Goal: Information Seeking & Learning: Learn about a topic

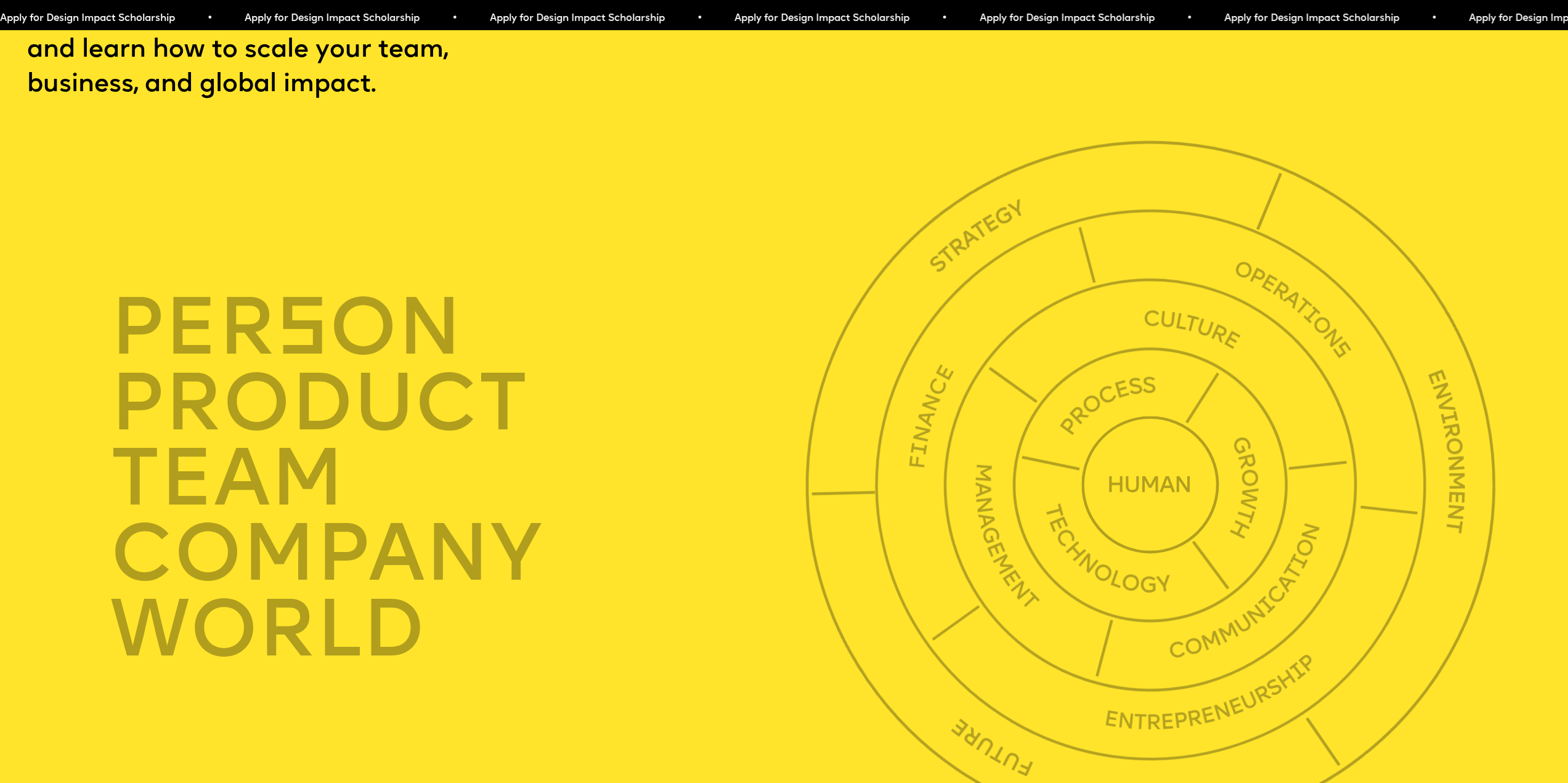
scroll to position [5603, 0]
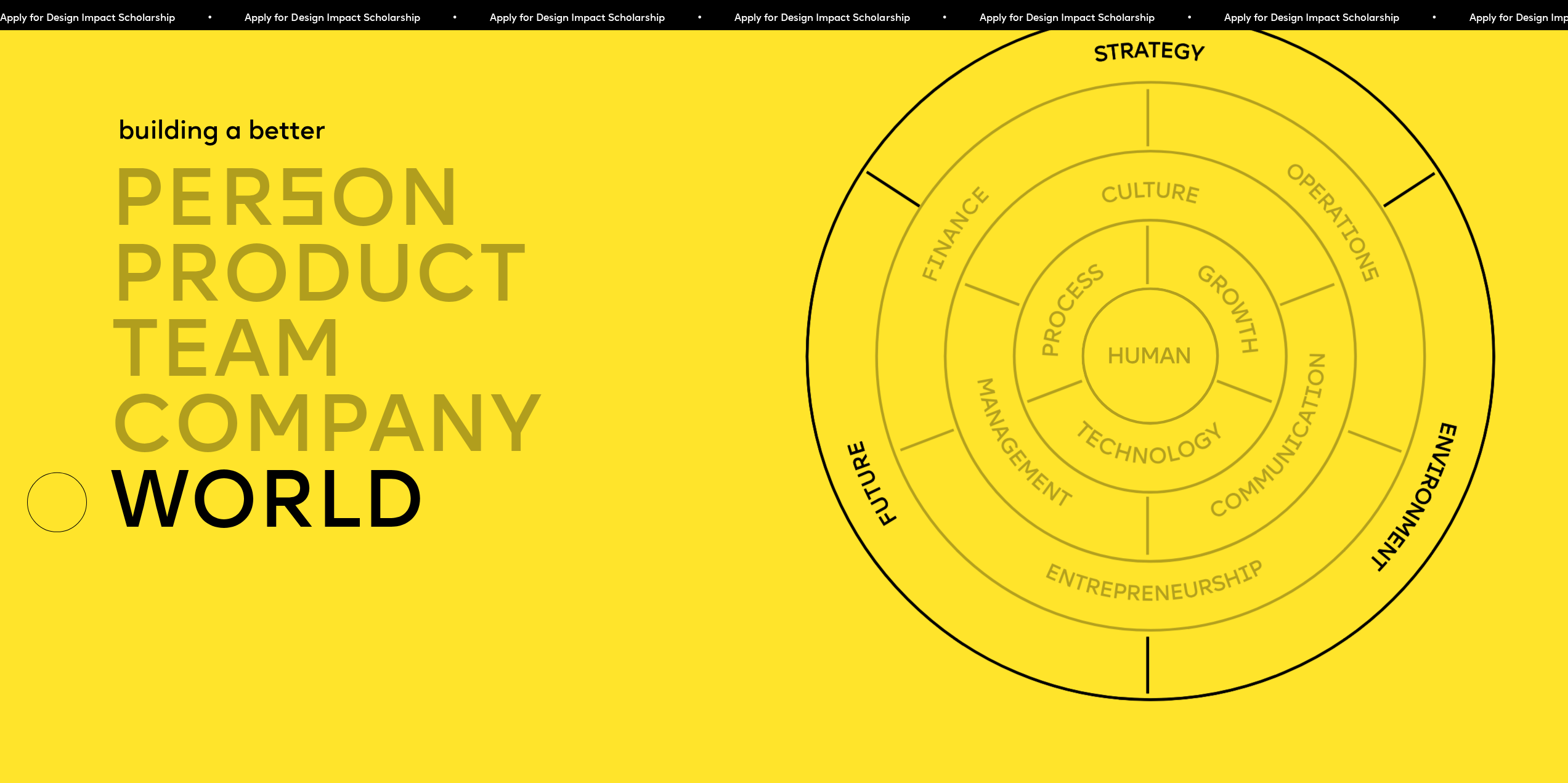
click at [1134, 79] on img at bounding box center [1149, 356] width 690 height 689
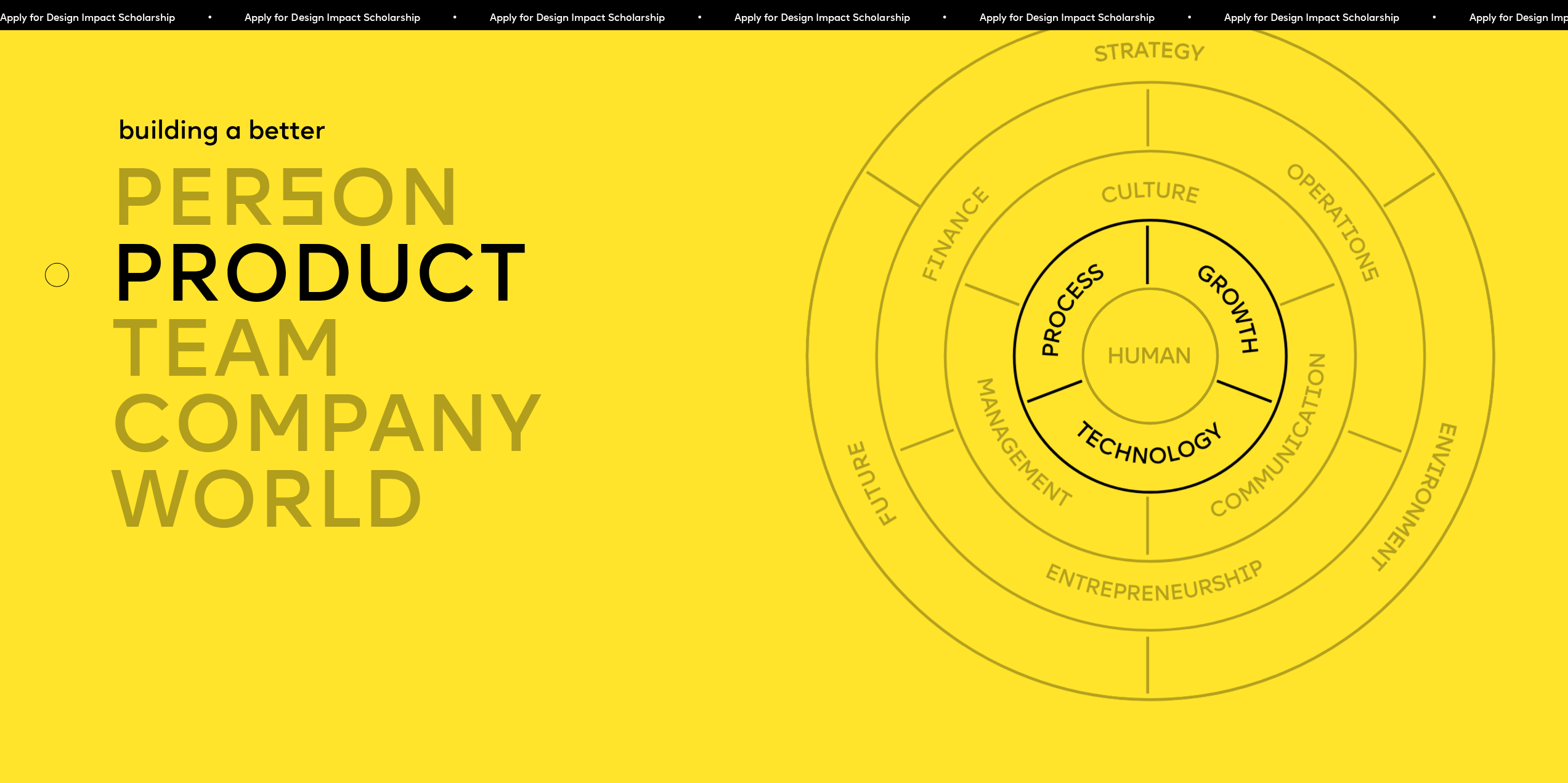
click at [298, 313] on div "product" at bounding box center [463, 275] width 706 height 75
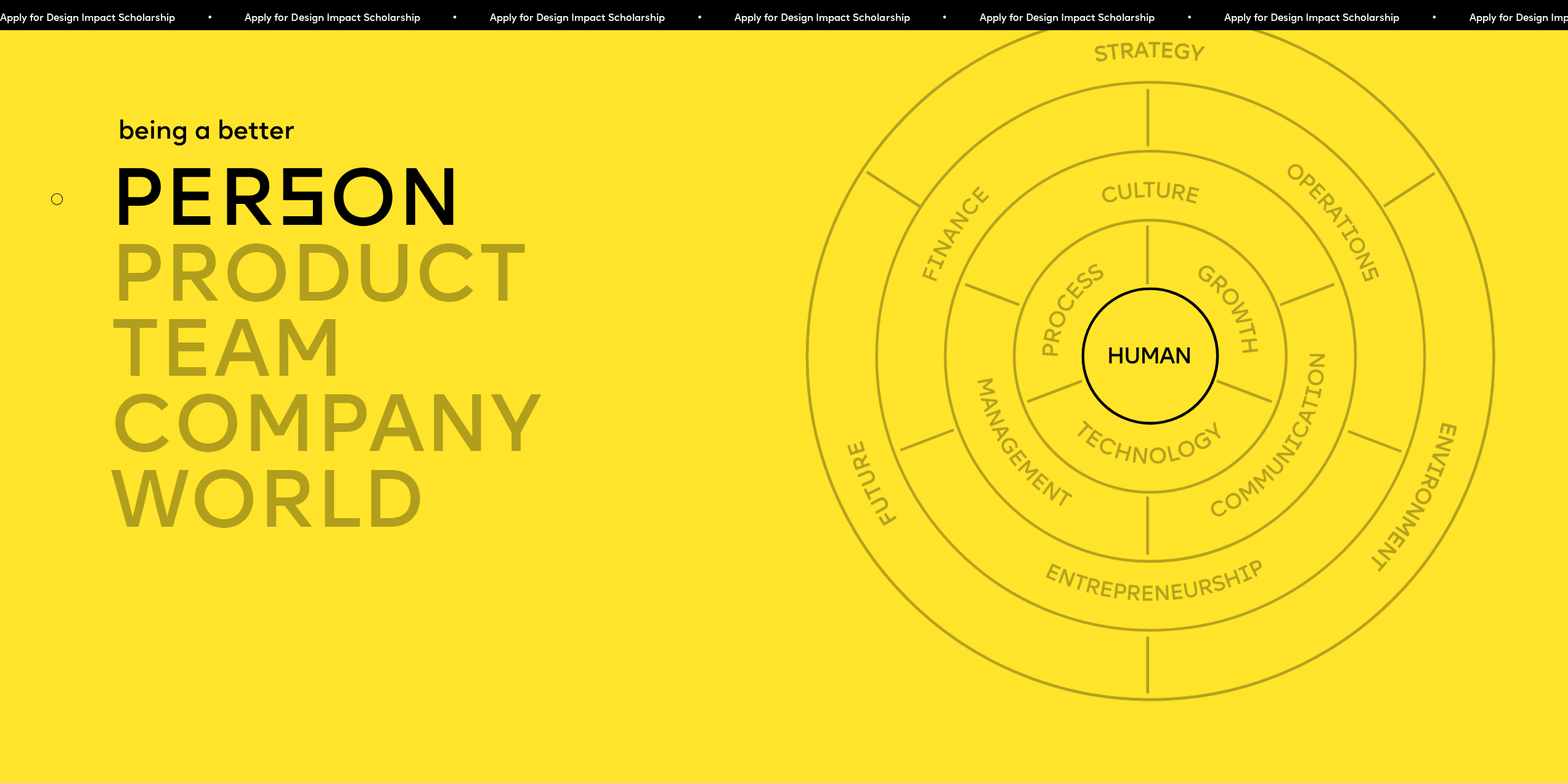
click at [300, 245] on span "s" at bounding box center [303, 205] width 53 height 81
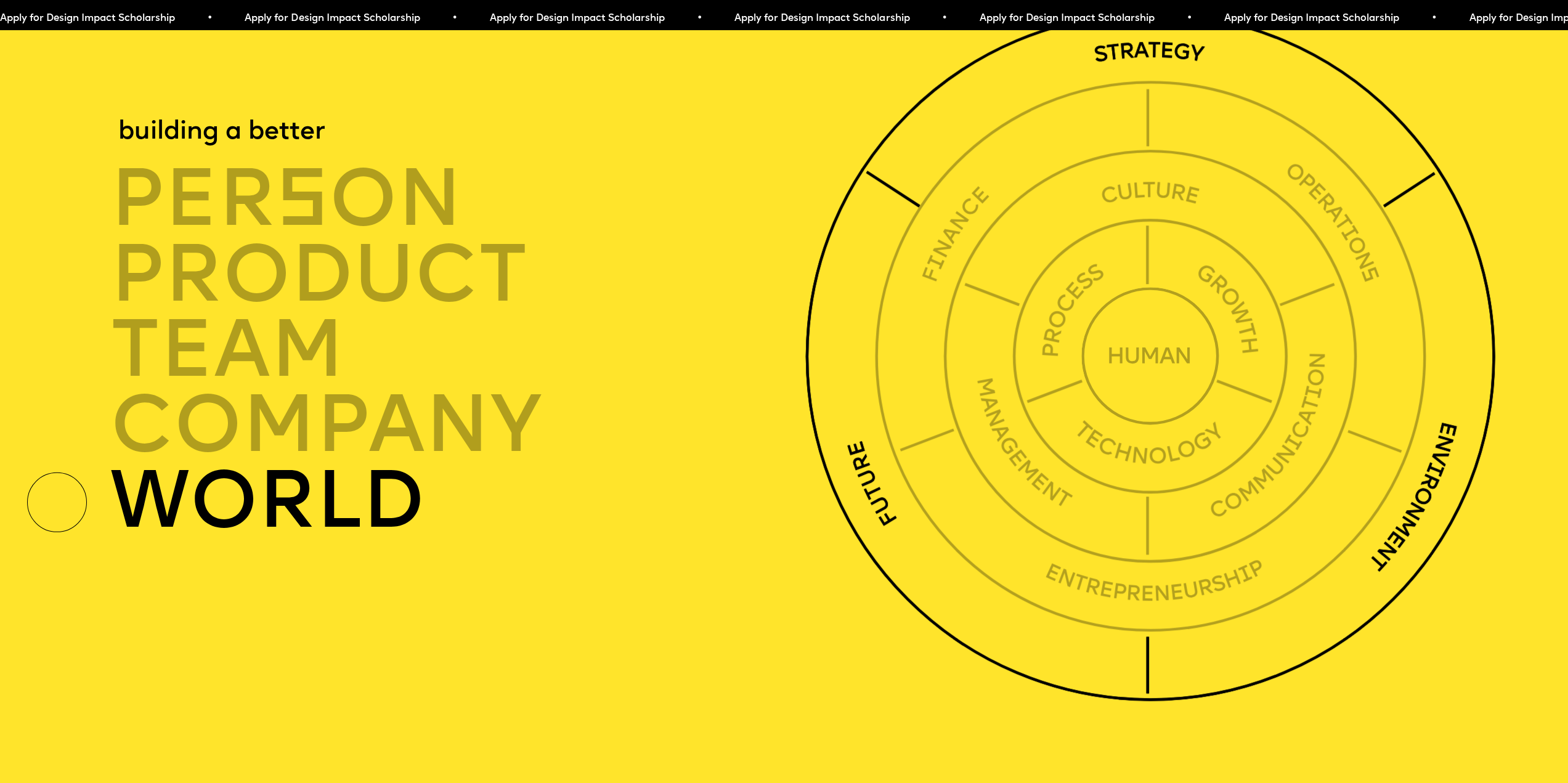
click at [295, 539] on div "world" at bounding box center [463, 501] width 706 height 75
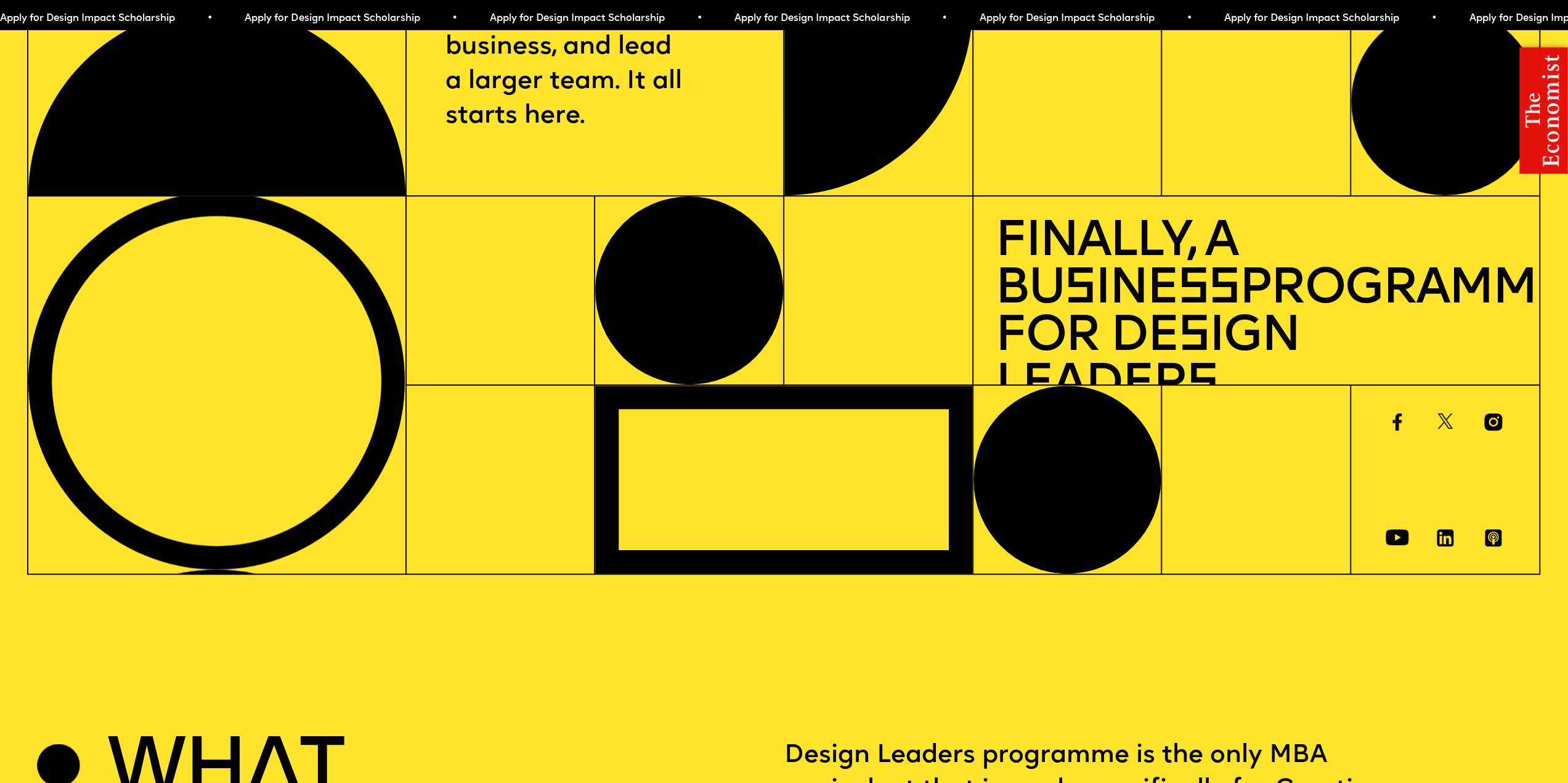
scroll to position [0, 0]
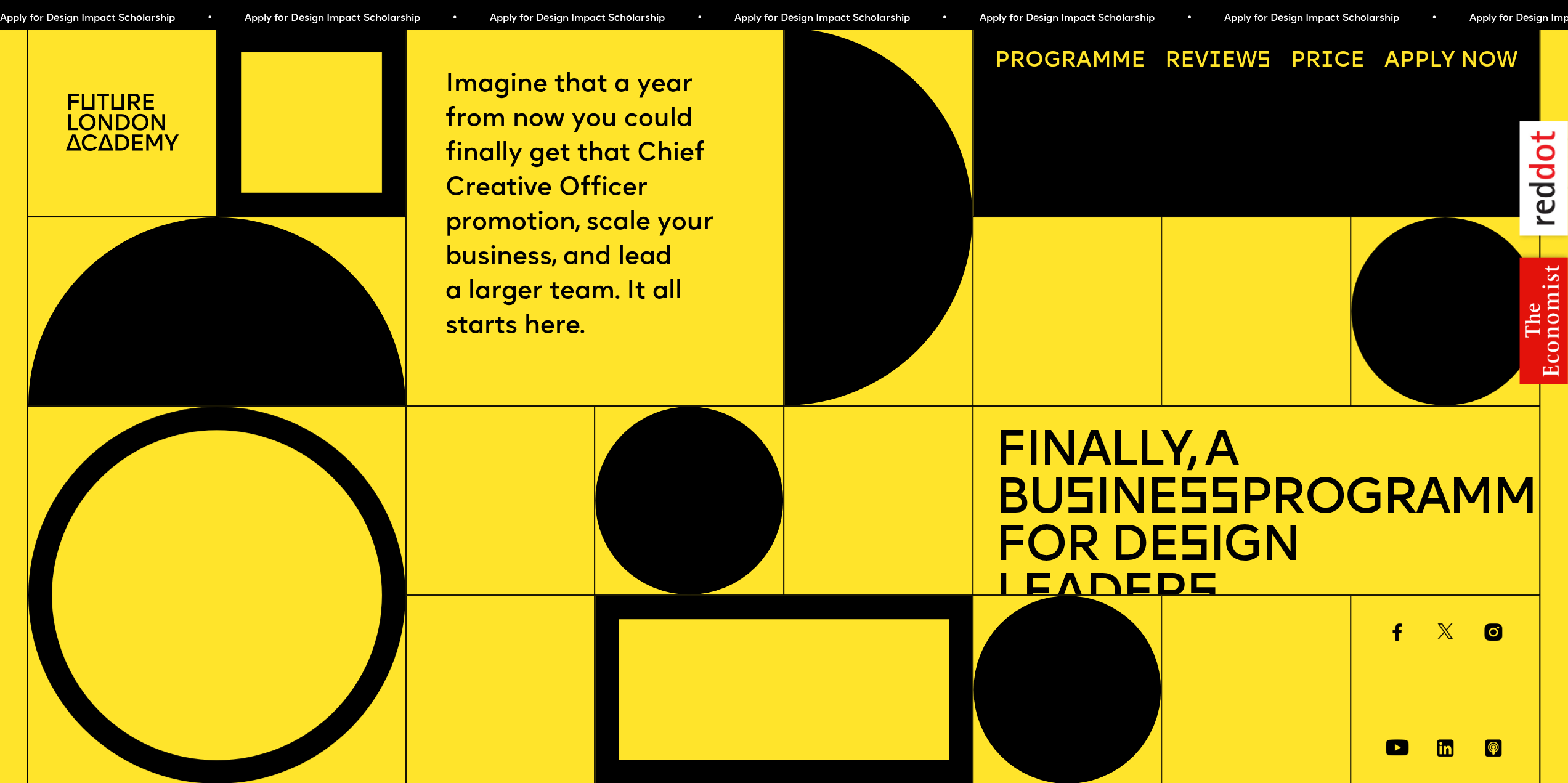
click at [86, 113] on img at bounding box center [122, 122] width 112 height 58
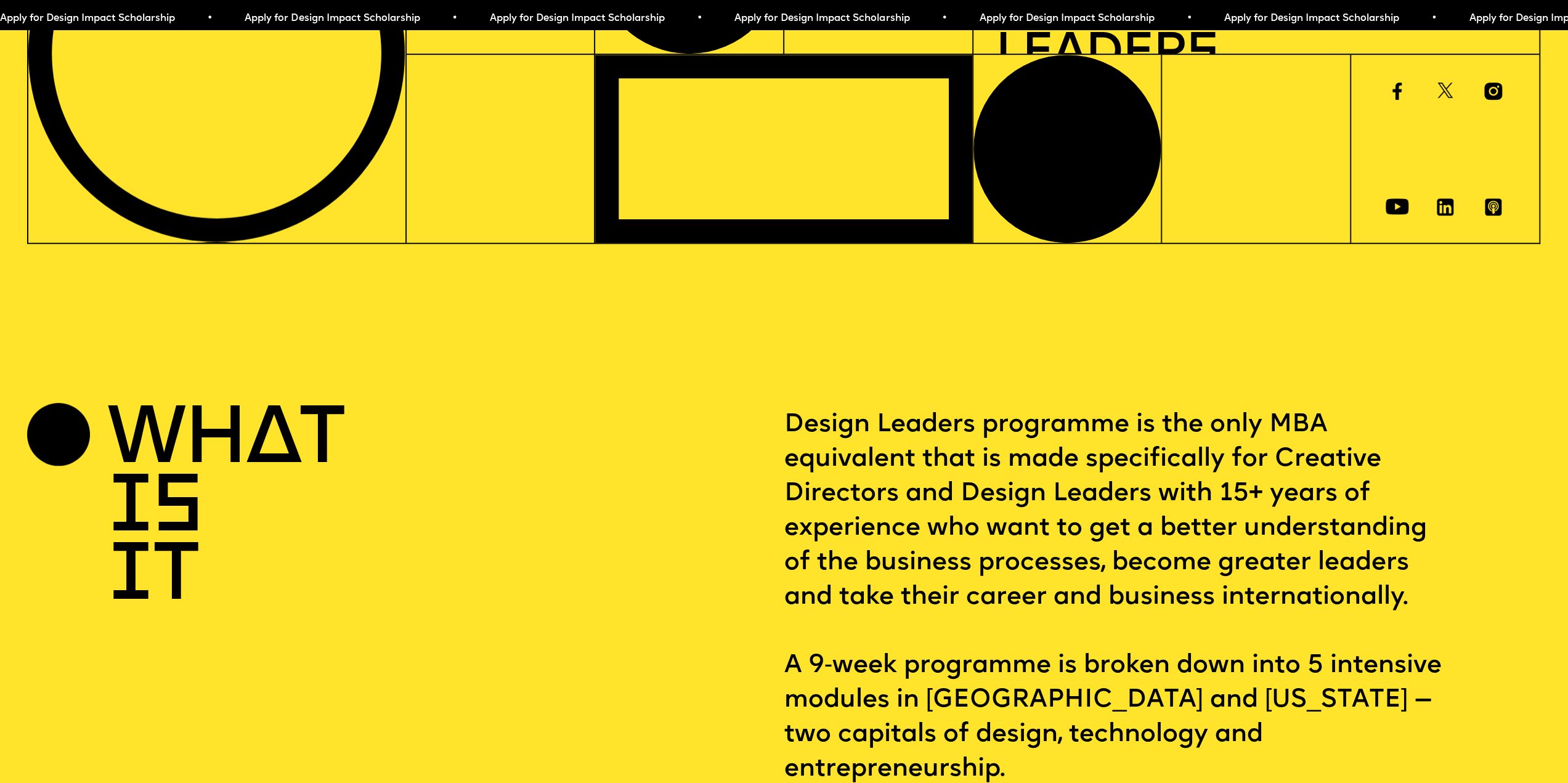
scroll to position [677, 0]
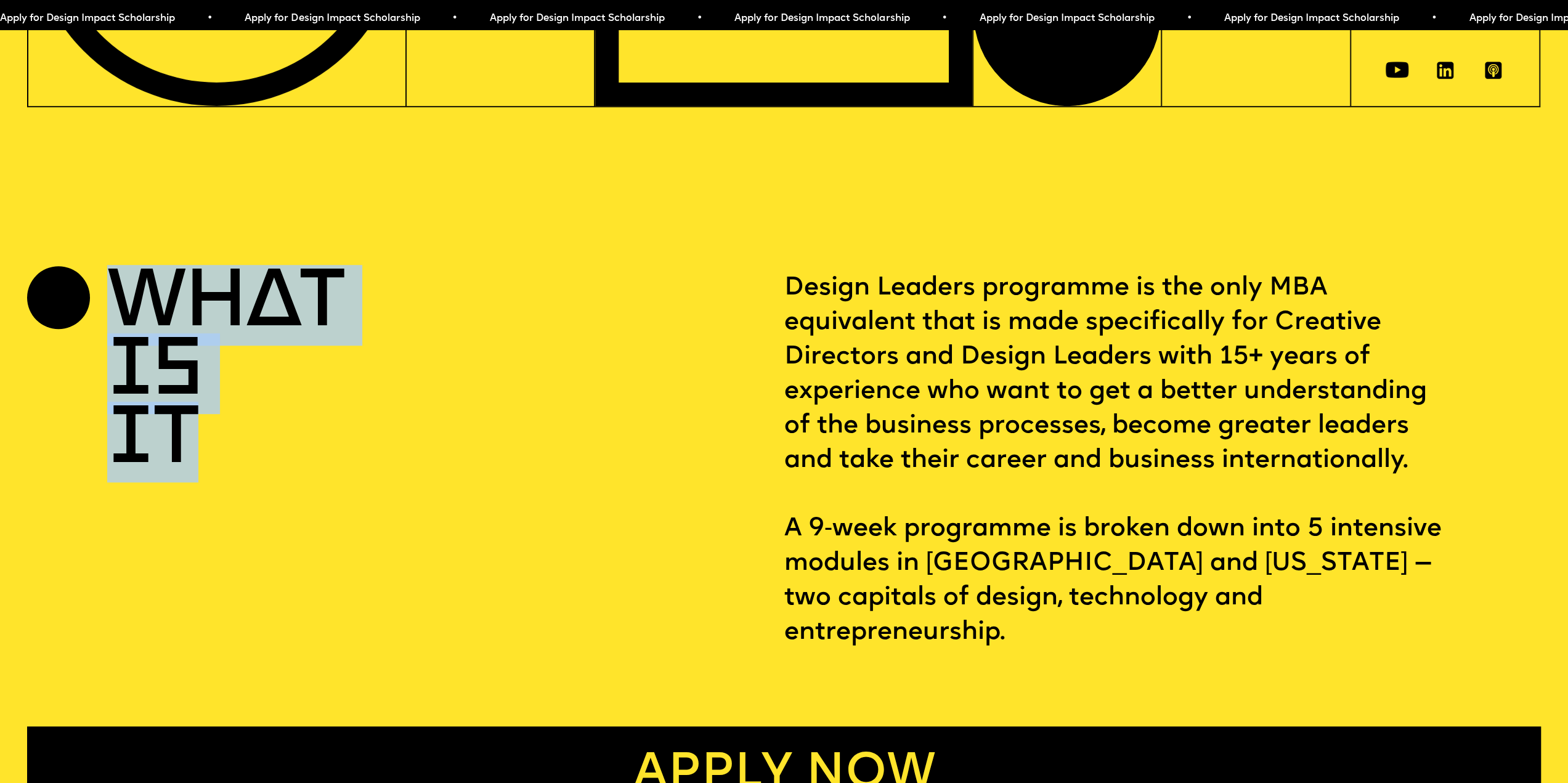
drag, startPoint x: 117, startPoint y: 304, endPoint x: 231, endPoint y: 460, distance: 193.2
click at [231, 460] on h2 "WHAT IS IT" at bounding box center [170, 374] width 125 height 206
click at [149, 311] on h2 "WHAT IS IT" at bounding box center [170, 374] width 125 height 206
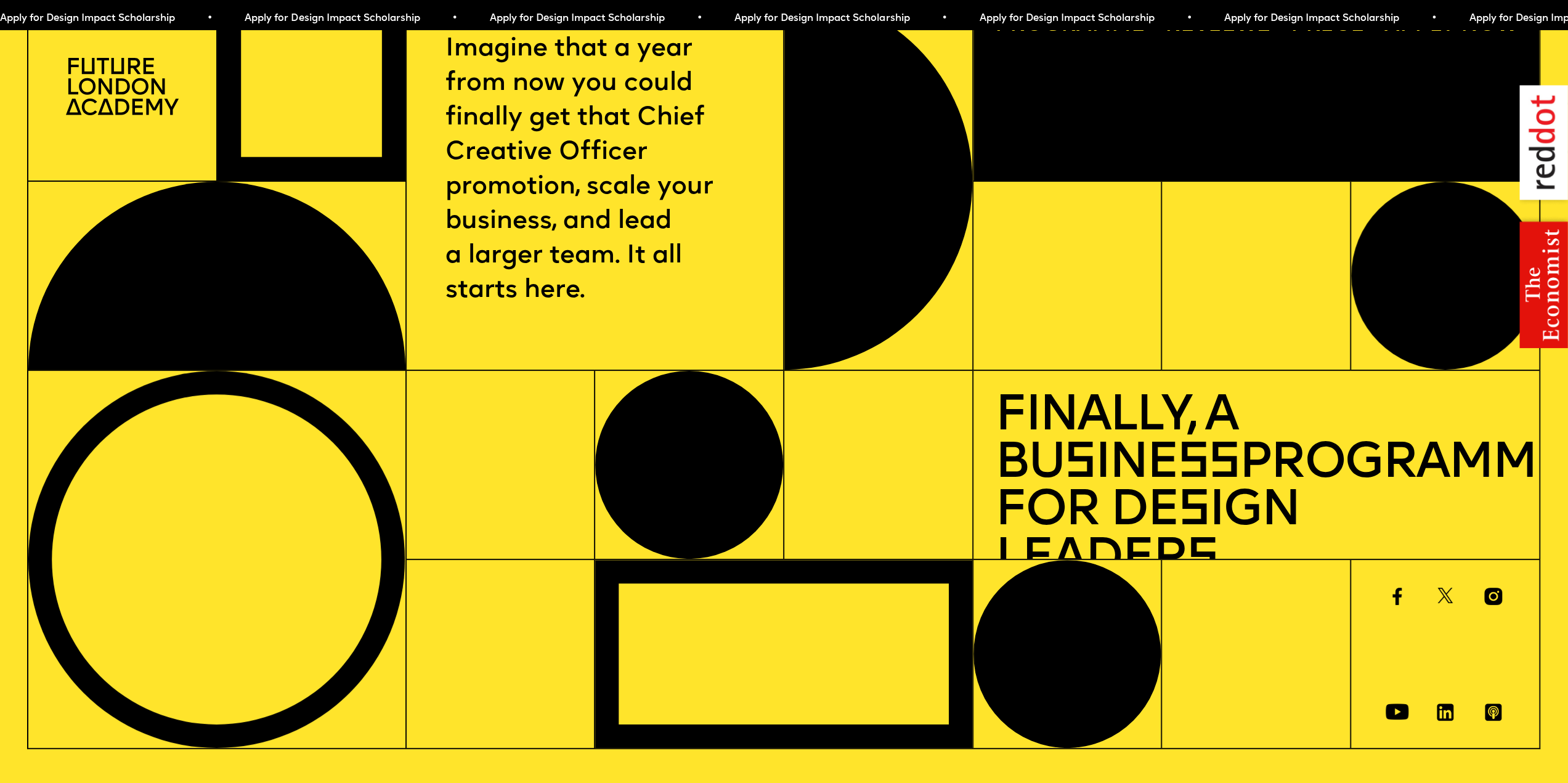
scroll to position [0, 0]
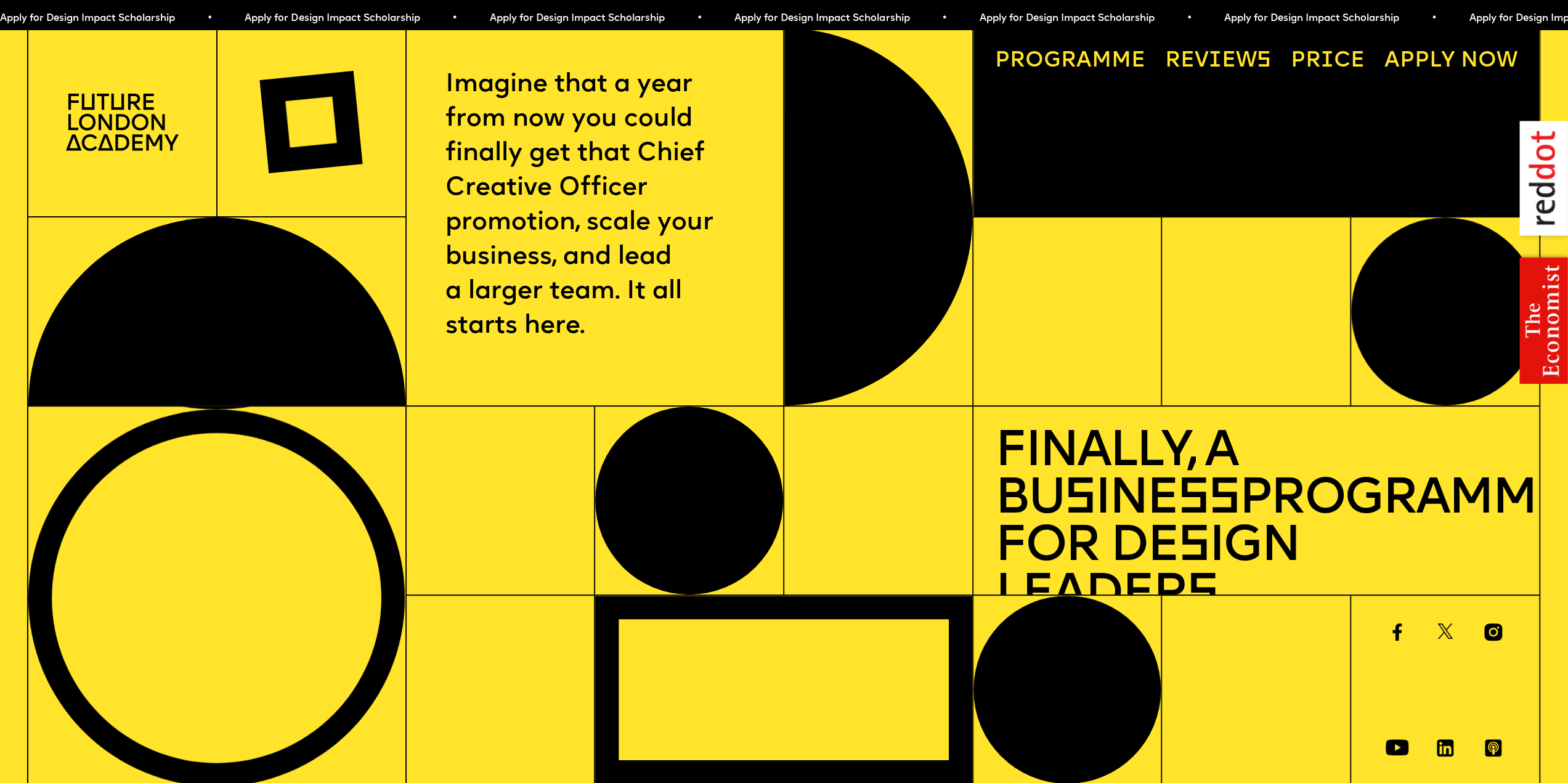
click at [1074, 56] on link "Progr a mme" at bounding box center [1069, 61] width 172 height 43
